Goal: Check status: Check status

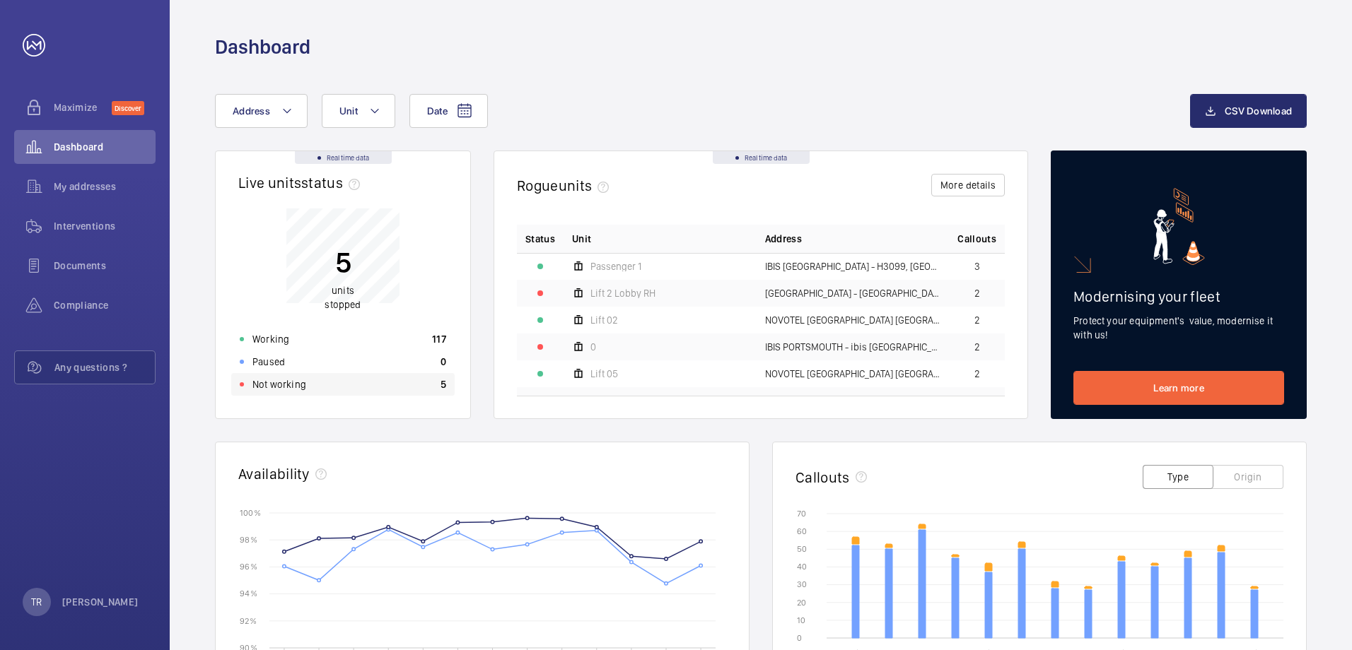
click at [278, 381] on p "Not working" at bounding box center [279, 385] width 54 height 14
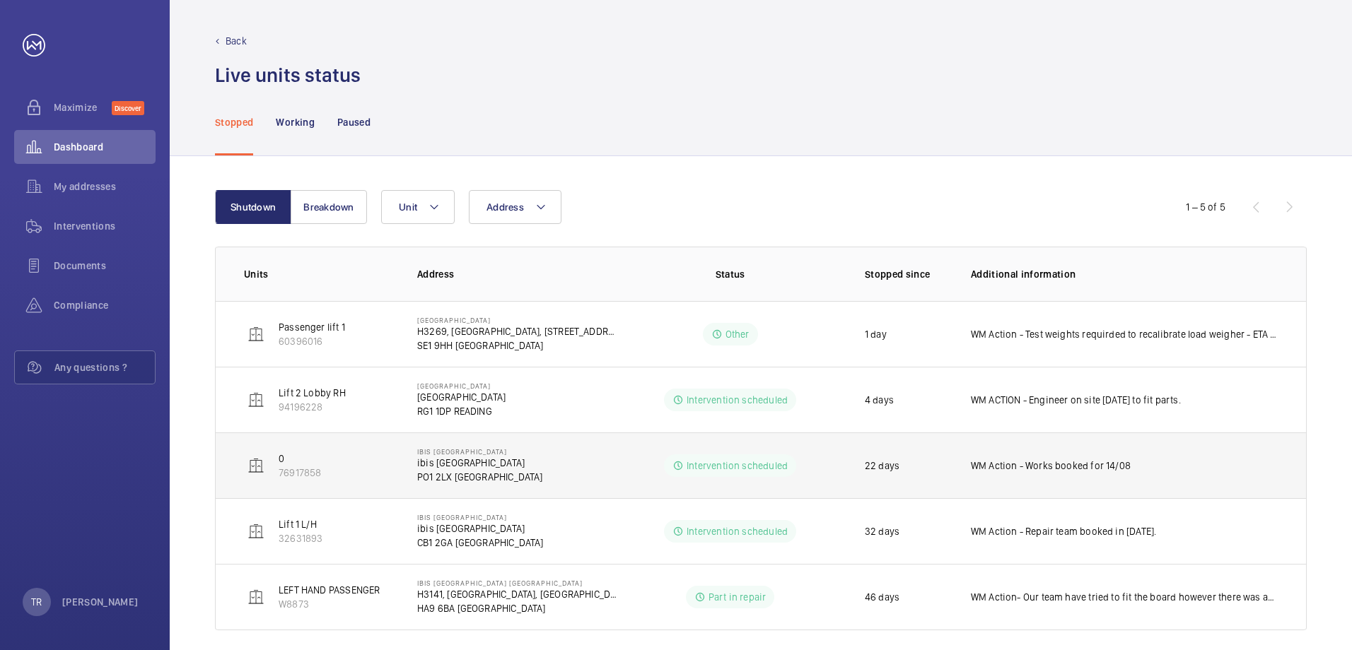
click at [706, 465] on p "Intervention scheduled" at bounding box center [737, 466] width 101 height 14
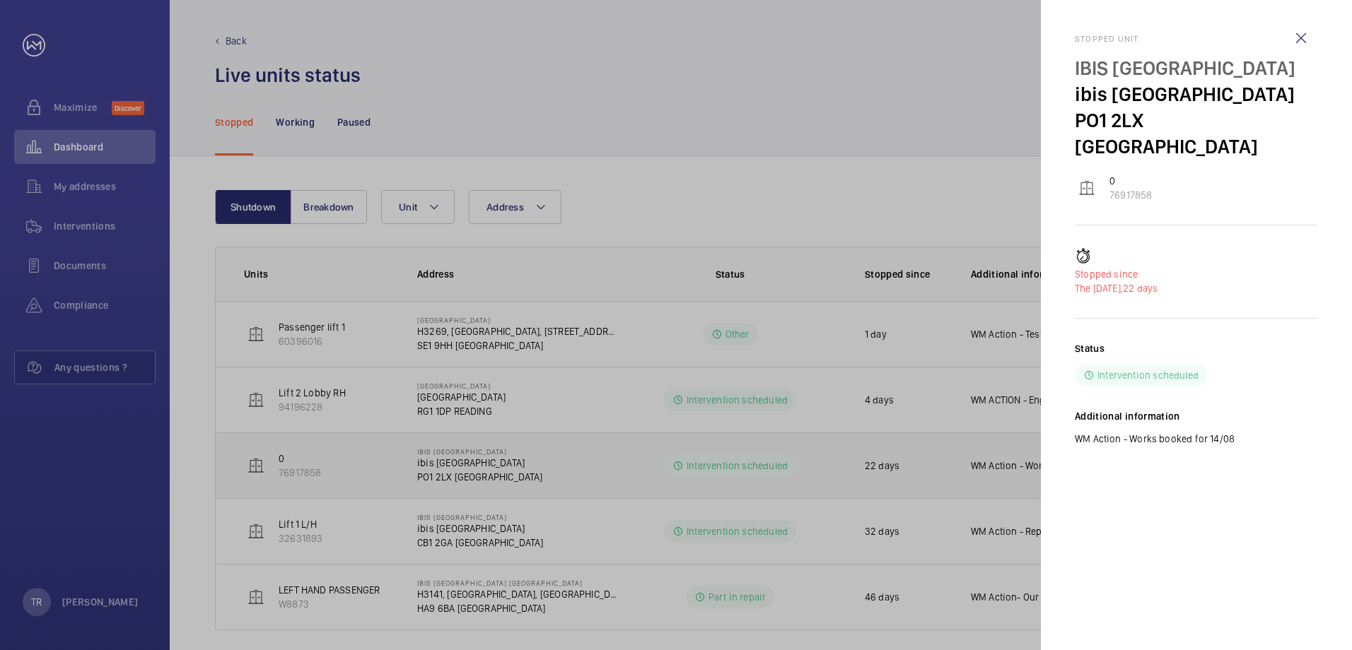
click at [706, 465] on div at bounding box center [676, 325] width 1352 height 650
